Goal: Task Accomplishment & Management: Complete application form

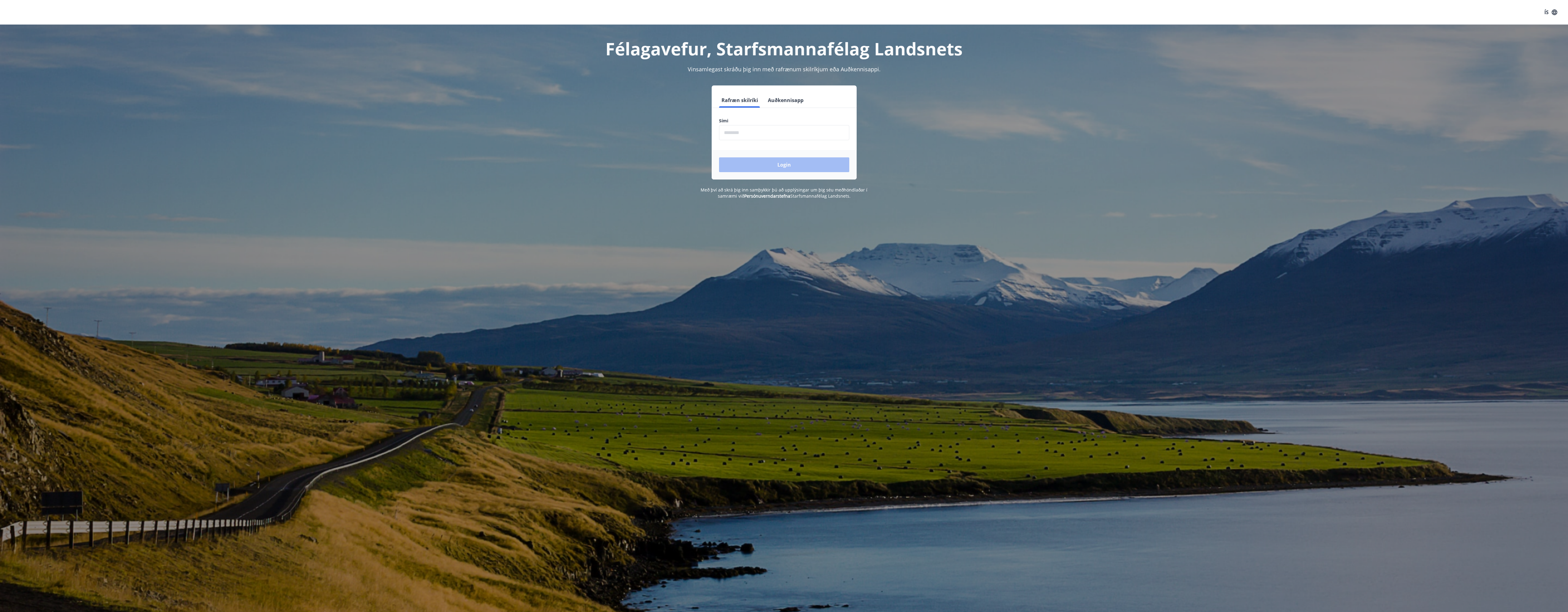
click at [754, 141] on form "Rafræn skilríki Auðkennisapp Sími ​ Login" at bounding box center [784, 136] width 145 height 86
click at [761, 135] on input "phone" at bounding box center [784, 132] width 130 height 15
type input "********"
click at [719, 157] on button "Login" at bounding box center [784, 164] width 130 height 15
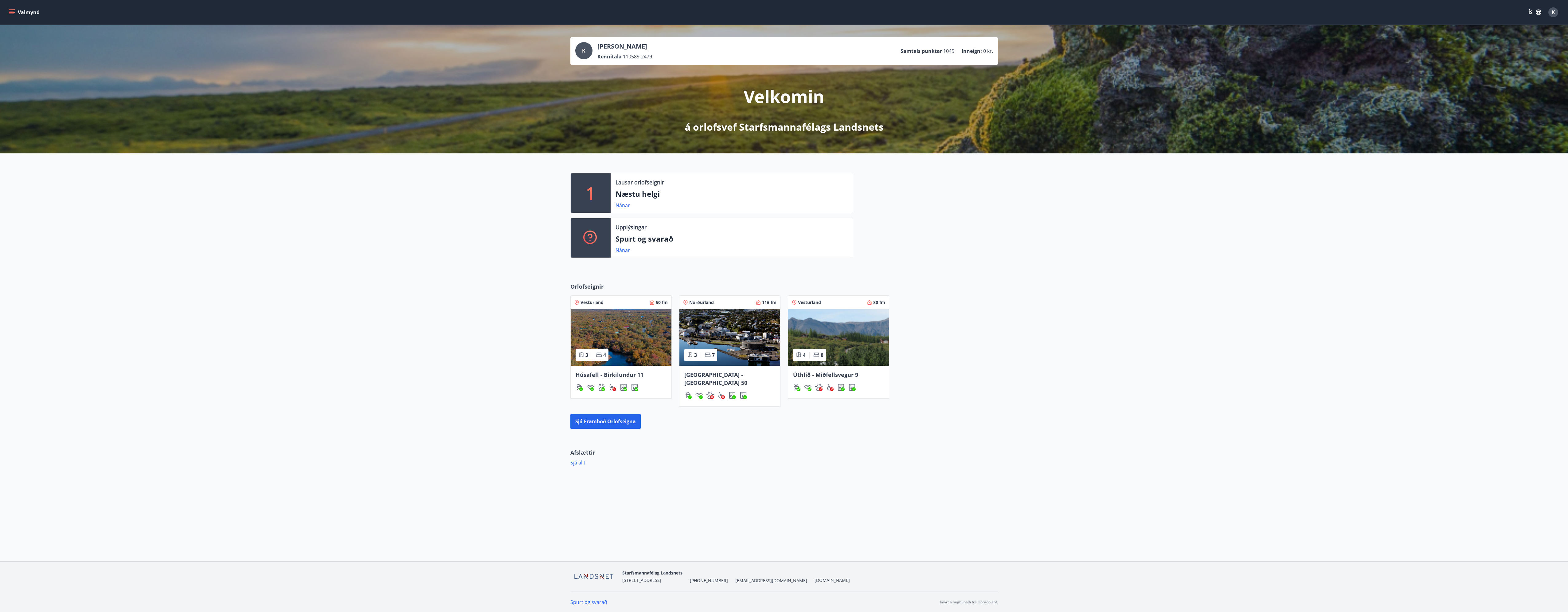
click at [842, 339] on img at bounding box center [839, 337] width 101 height 57
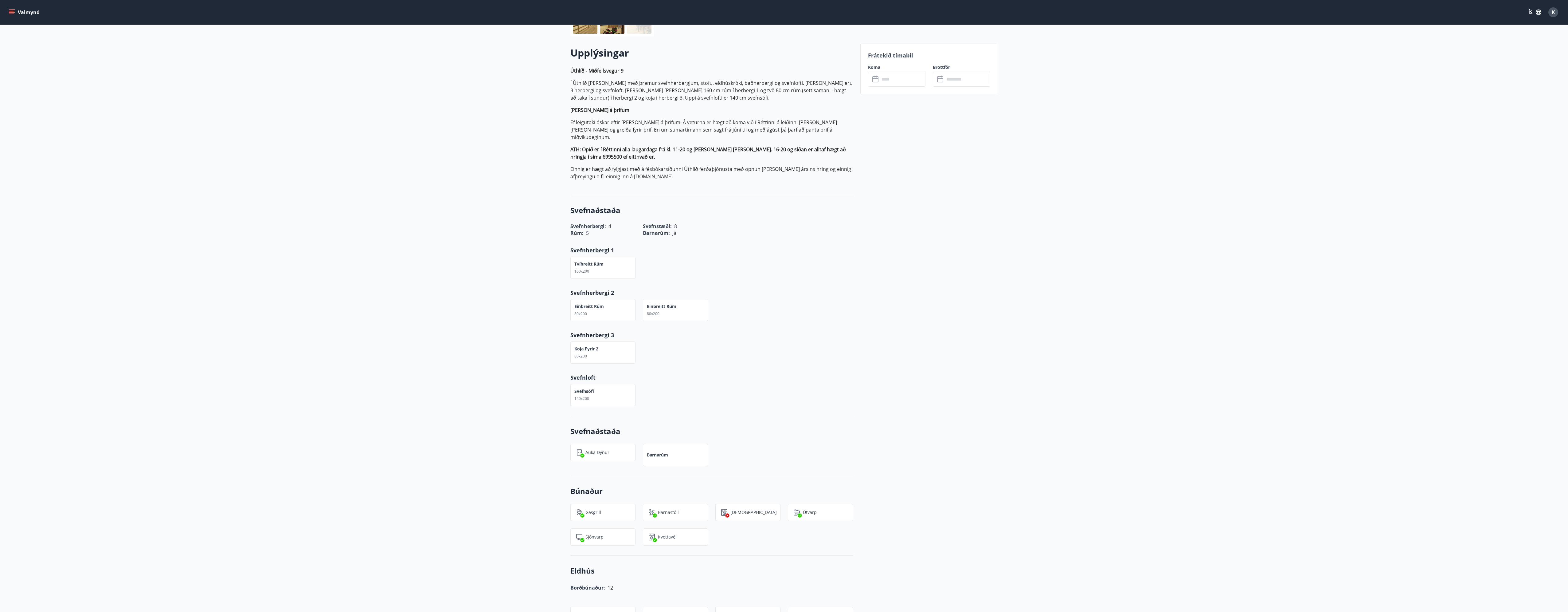
scroll to position [30, 0]
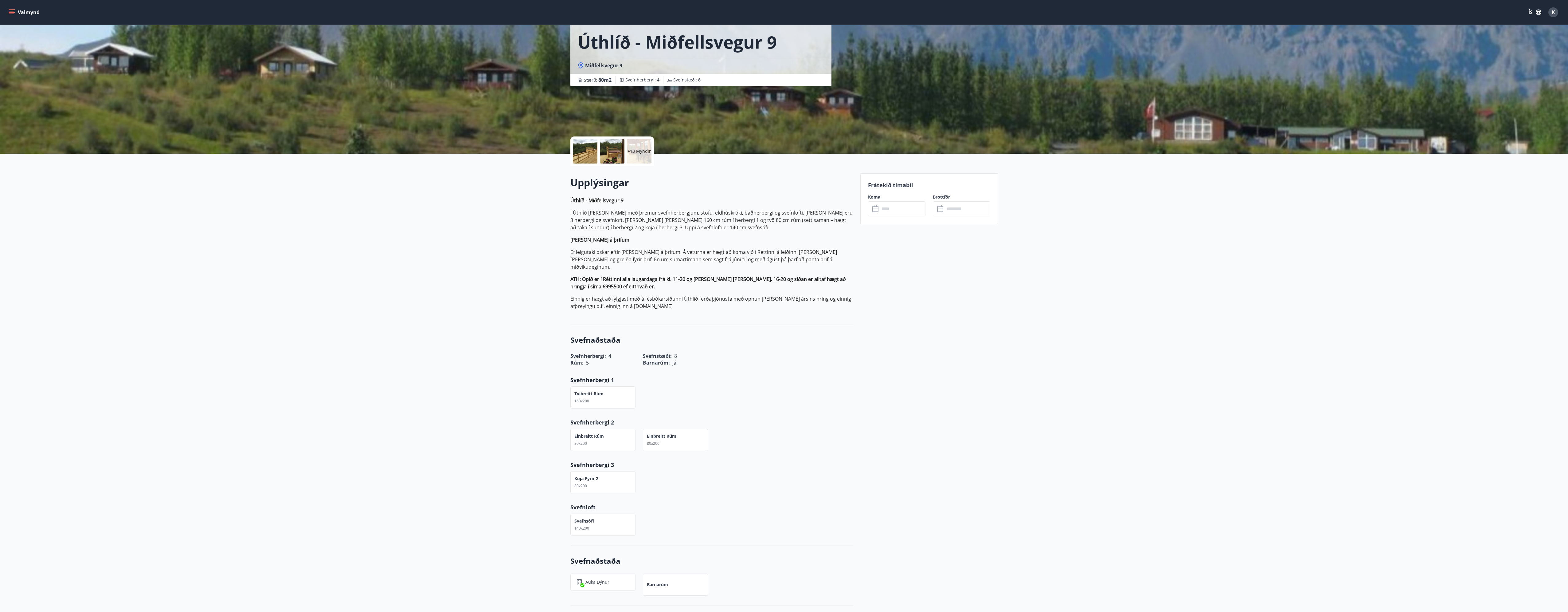
click at [909, 214] on input "text" at bounding box center [902, 209] width 46 height 15
click at [908, 210] on input "text" at bounding box center [902, 209] width 46 height 15
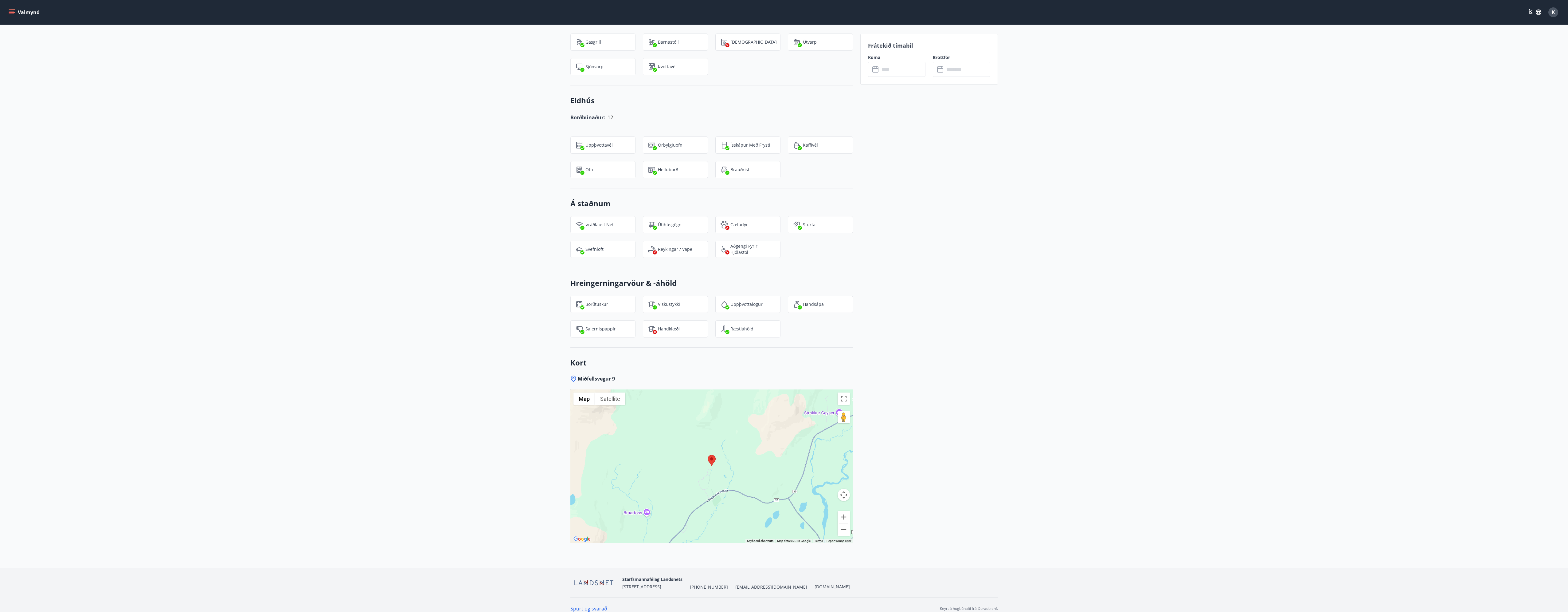
scroll to position [0, 0]
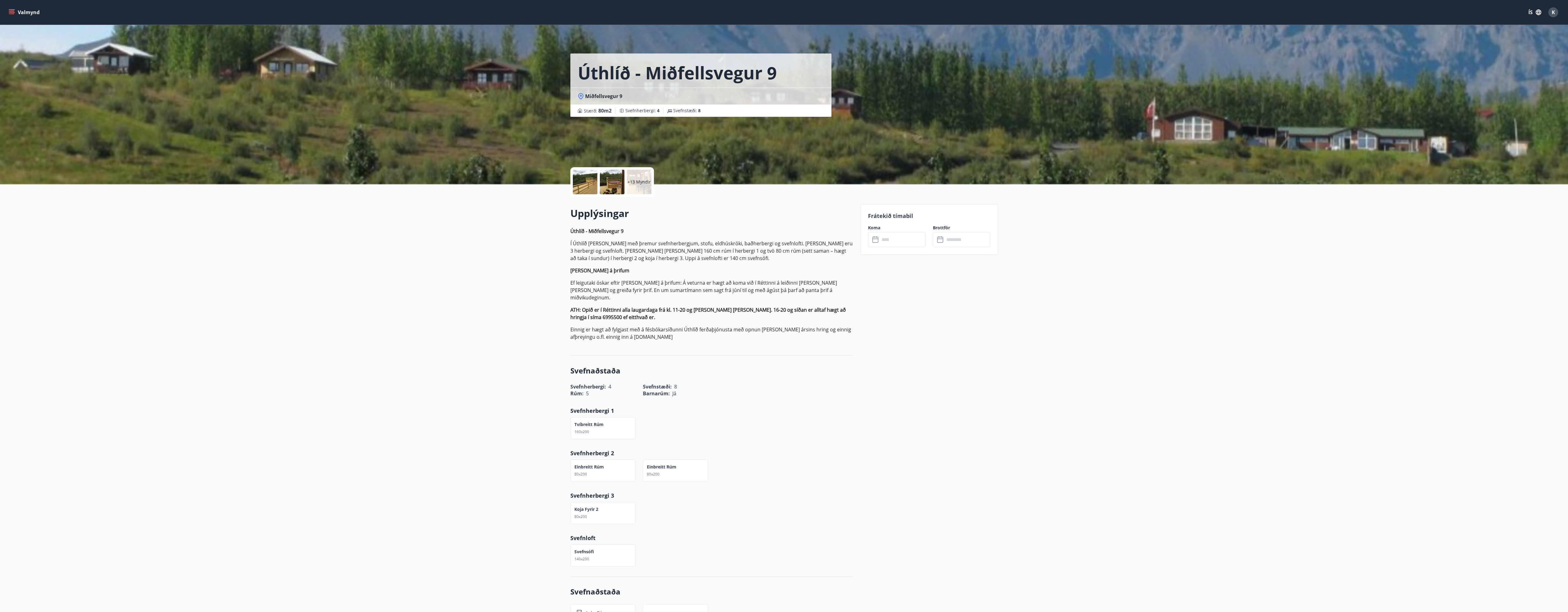
drag, startPoint x: 1127, startPoint y: 463, endPoint x: 981, endPoint y: 256, distance: 253.3
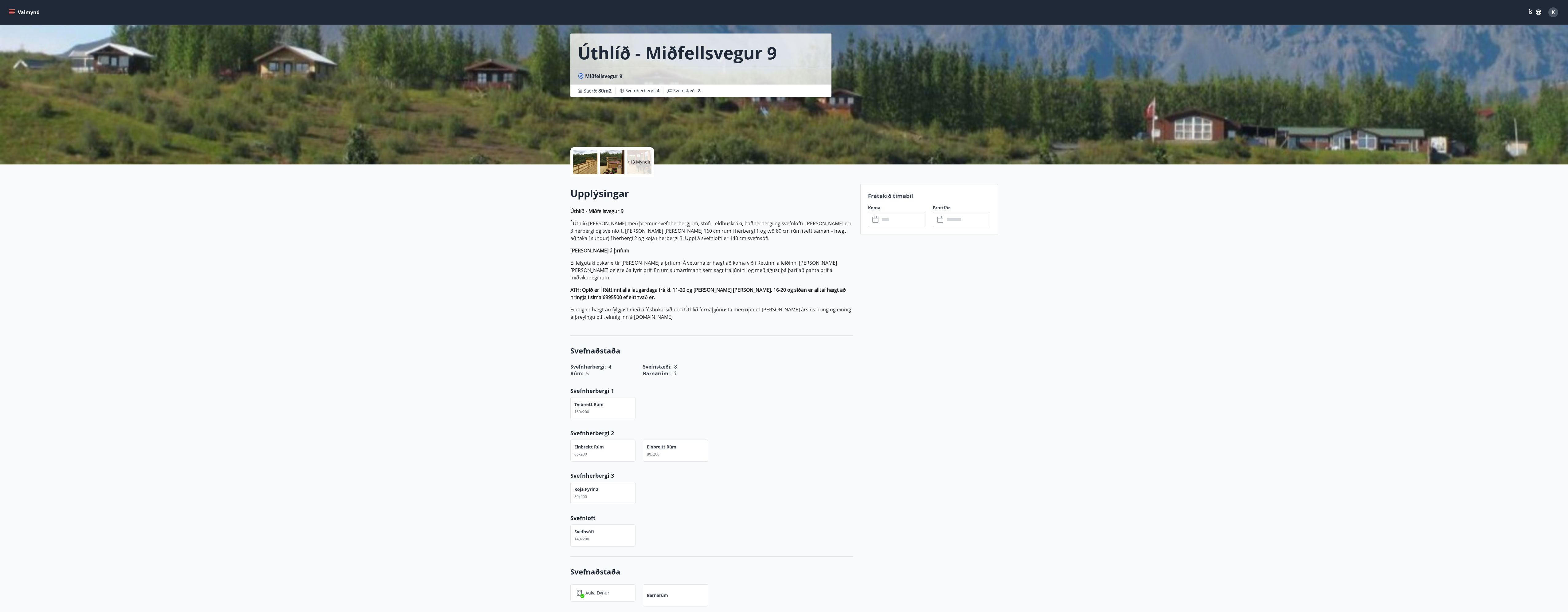
scroll to position [30, 0]
